Goal: Book appointment/travel/reservation

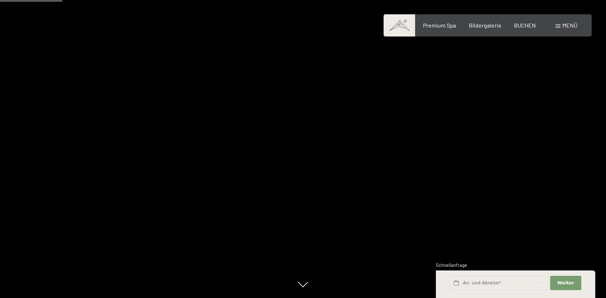
scroll to position [525, 0]
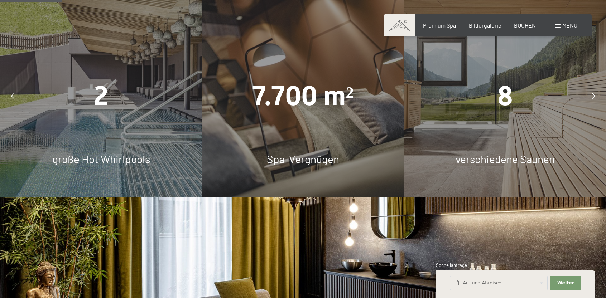
click at [121, 98] on div "2" at bounding box center [101, 96] width 202 height 38
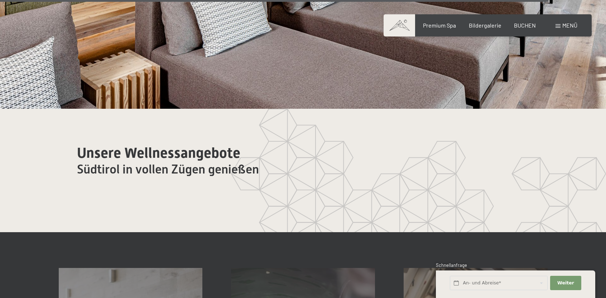
scroll to position [3892, 0]
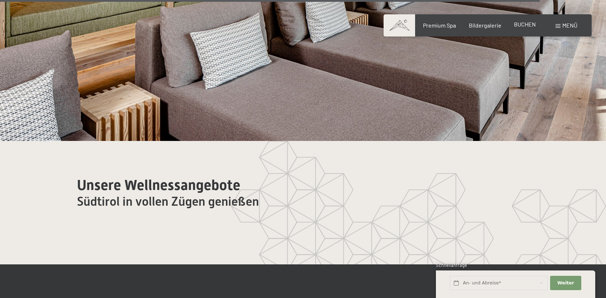
click at [521, 24] on span "BUCHEN" at bounding box center [525, 24] width 22 height 7
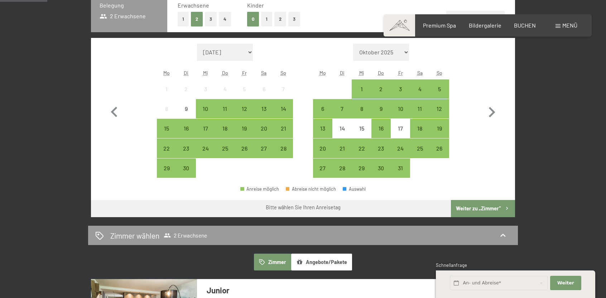
scroll to position [191, 0]
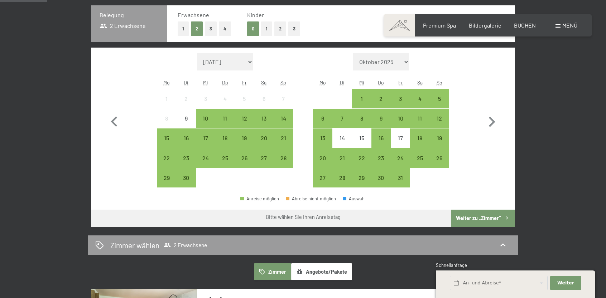
click at [337, 274] on button "Angebote/Pakete" at bounding box center [321, 272] width 61 height 16
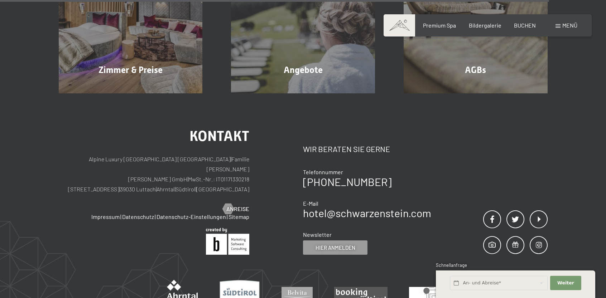
scroll to position [2770, 0]
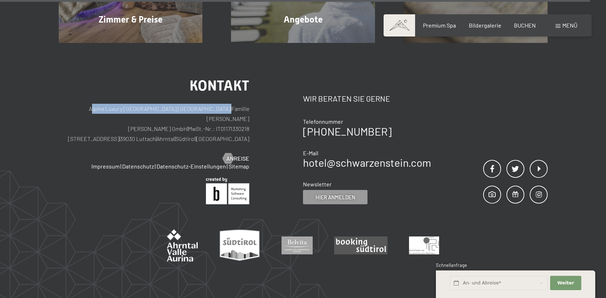
drag, startPoint x: 67, startPoint y: 105, endPoint x: 197, endPoint y: 109, distance: 130.1
click at [197, 109] on p "Alpine Luxury [GEOGRAPHIC_DATA] SCHWARZENSTEIN | Familie [PERSON_NAME] [PERSON_…" at bounding box center [154, 124] width 191 height 40
copy p "Alpine Luxury [GEOGRAPHIC_DATA] |"
